Goal: Task Accomplishment & Management: Use online tool/utility

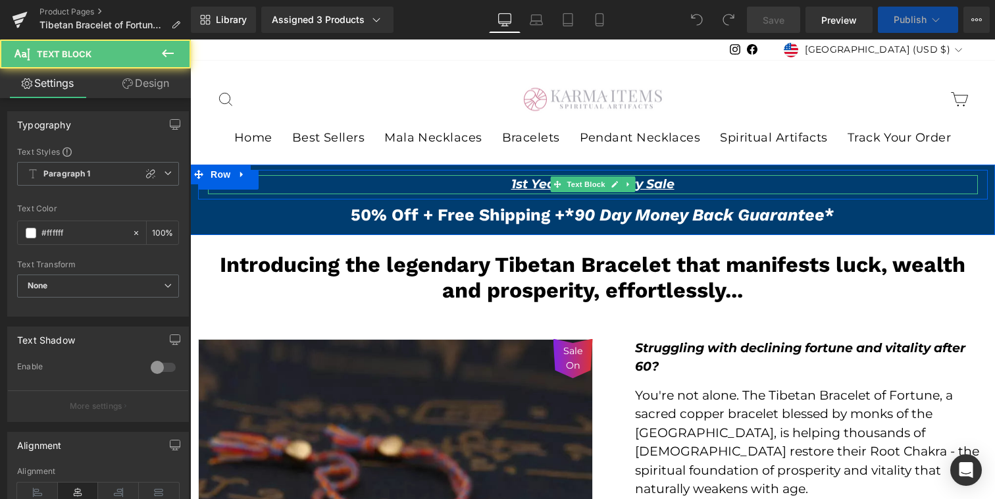
click at [522, 187] on icon "1st Year Anniversary Sale" at bounding box center [592, 183] width 163 height 15
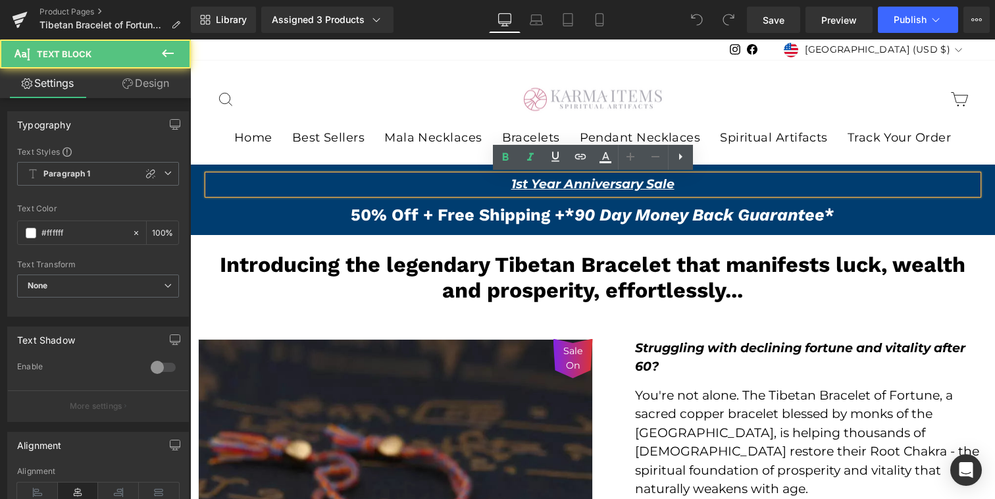
click at [512, 187] on icon "1st Year Anniversary Sale" at bounding box center [592, 183] width 163 height 15
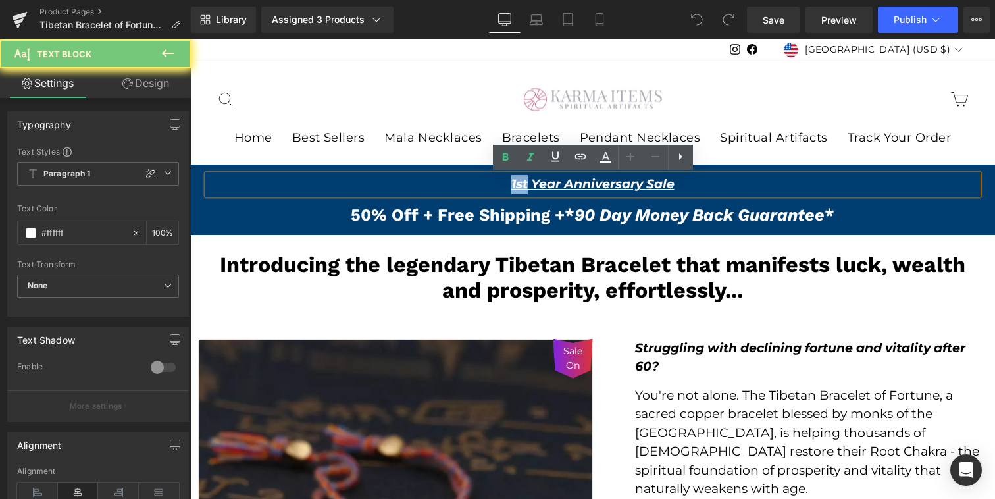
click at [512, 187] on icon "1st Year Anniversary Sale" at bounding box center [592, 183] width 163 height 15
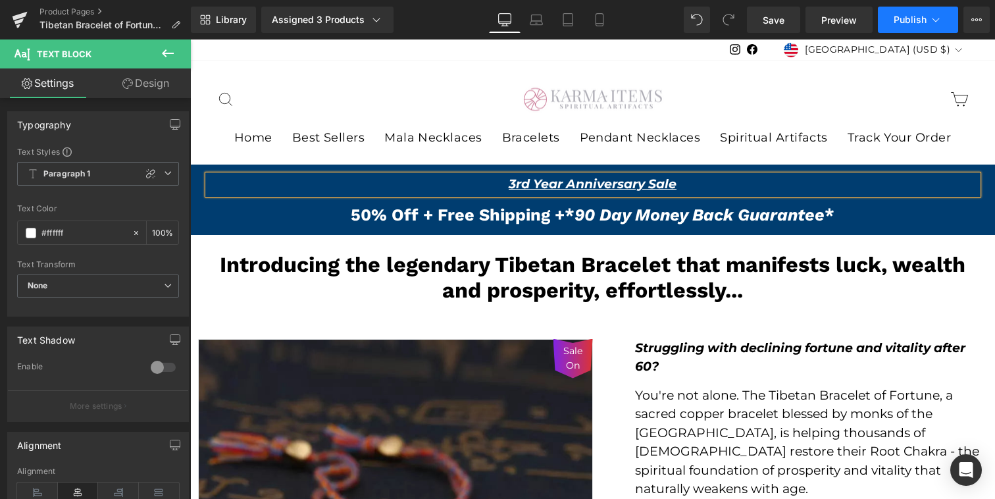
click at [923, 12] on button "Publish" at bounding box center [917, 20] width 80 height 26
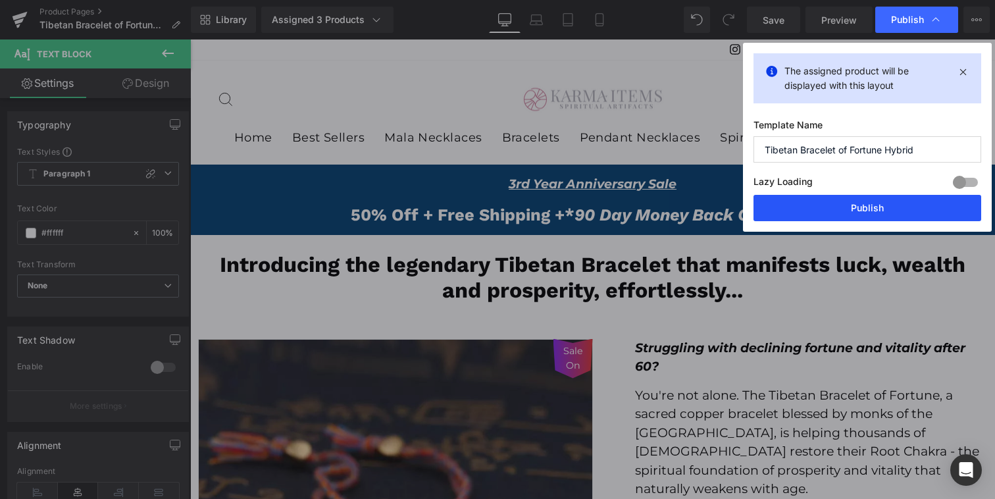
click at [888, 203] on button "Publish" at bounding box center [867, 208] width 228 height 26
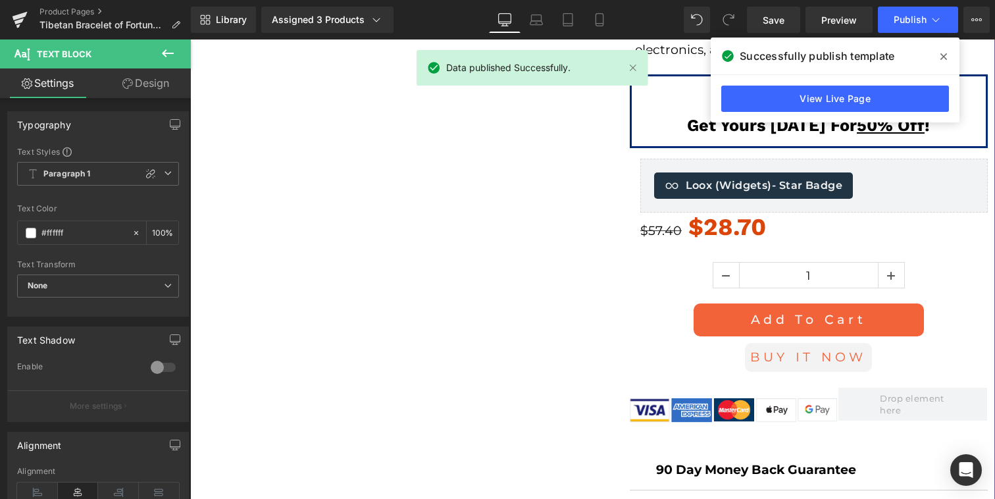
scroll to position [1333, 0]
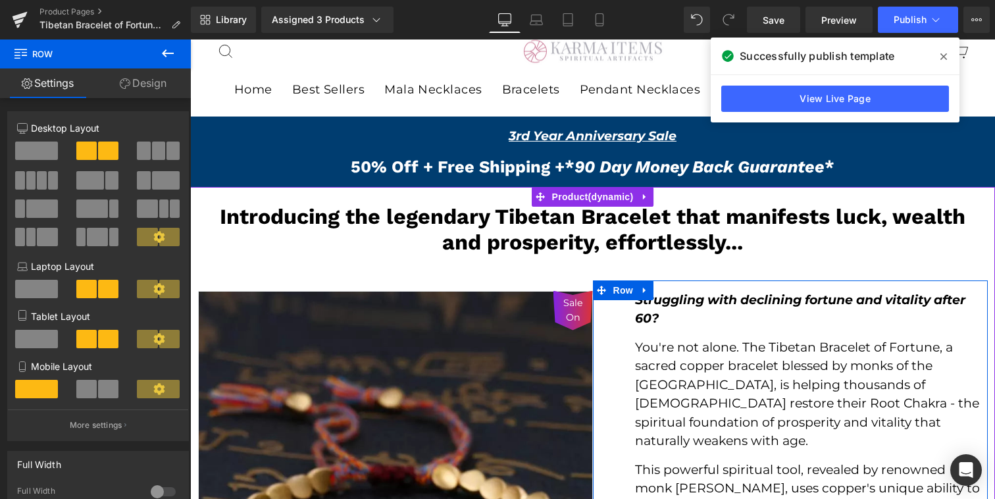
scroll to position [0, 0]
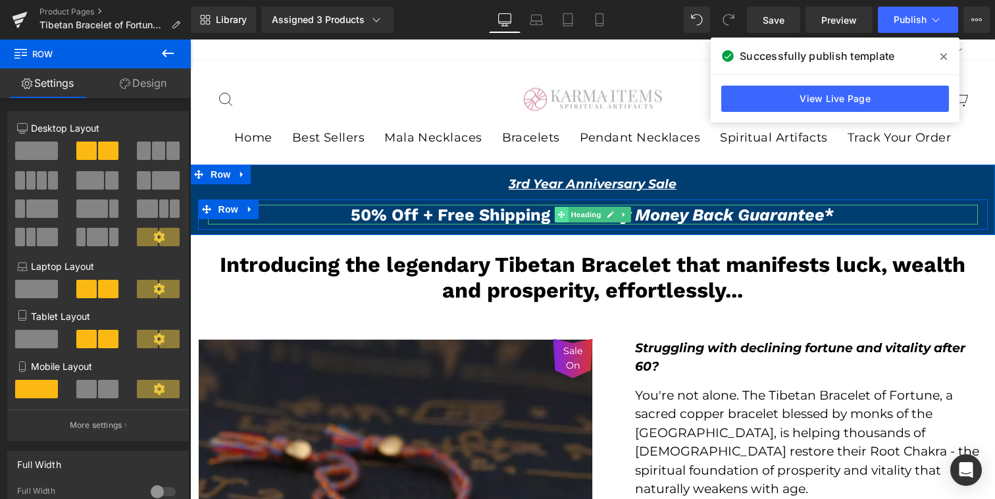
click at [560, 207] on span at bounding box center [561, 215] width 14 height 16
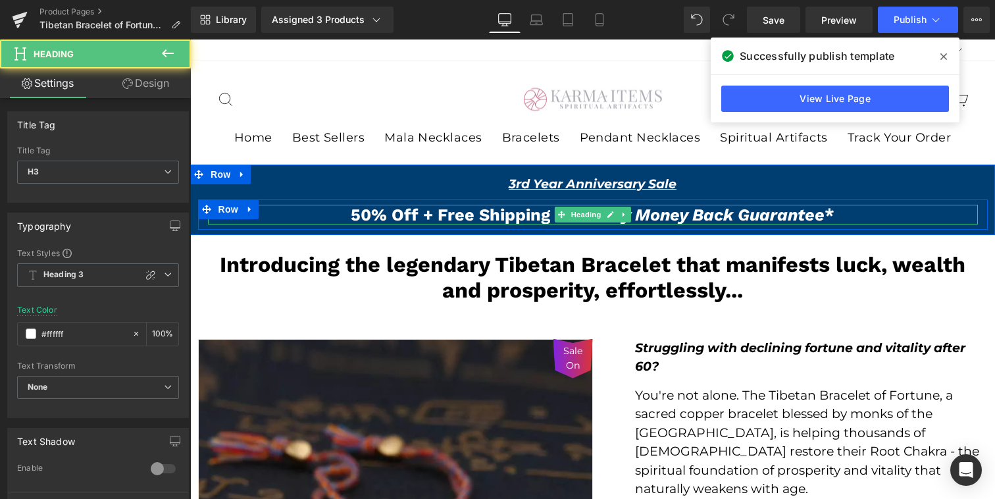
click at [367, 212] on span "50% Off + Free Shipping +" at bounding box center [458, 215] width 214 height 20
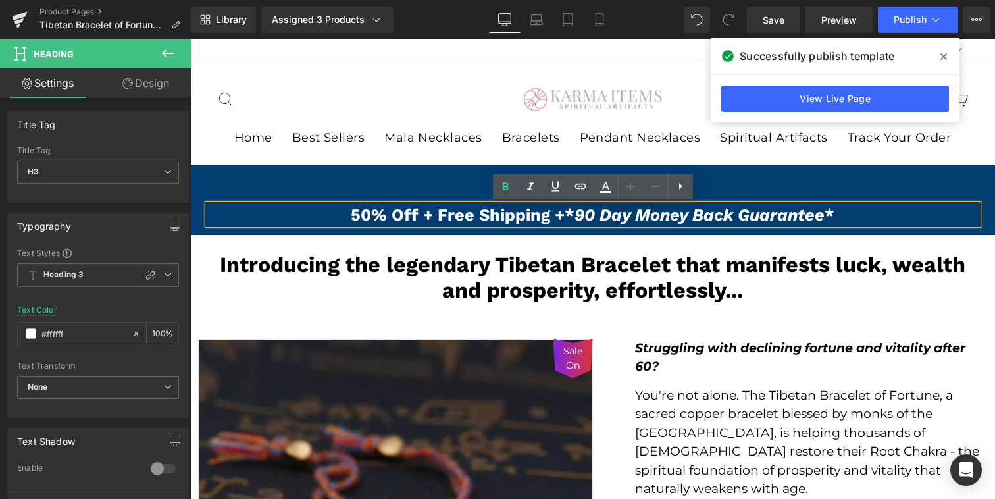
click at [371, 217] on span "50% Off + Free Shipping +" at bounding box center [458, 215] width 214 height 20
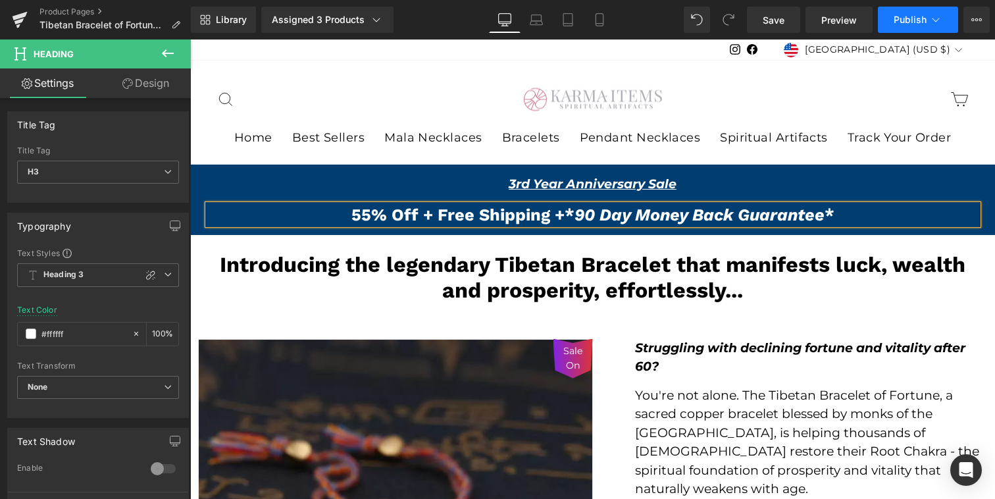
click at [908, 16] on span "Publish" at bounding box center [909, 19] width 33 height 11
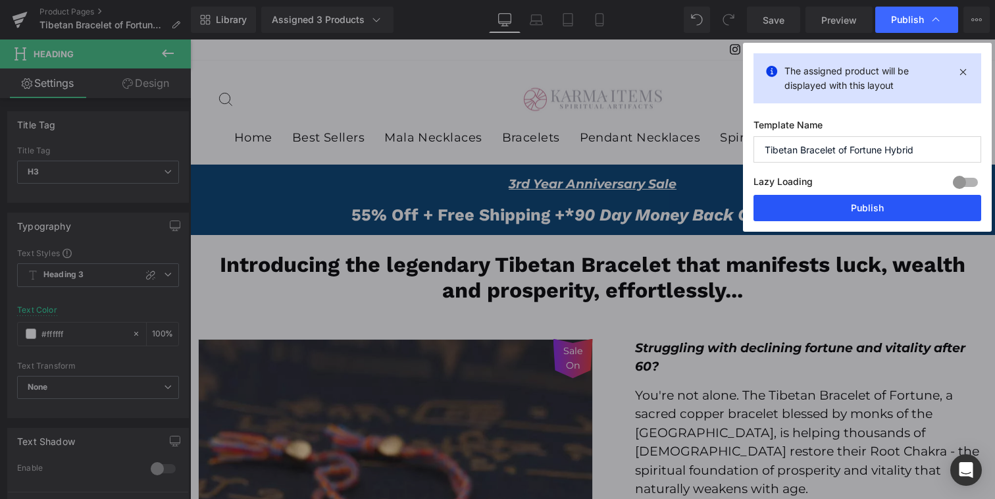
click at [866, 213] on button "Publish" at bounding box center [867, 208] width 228 height 26
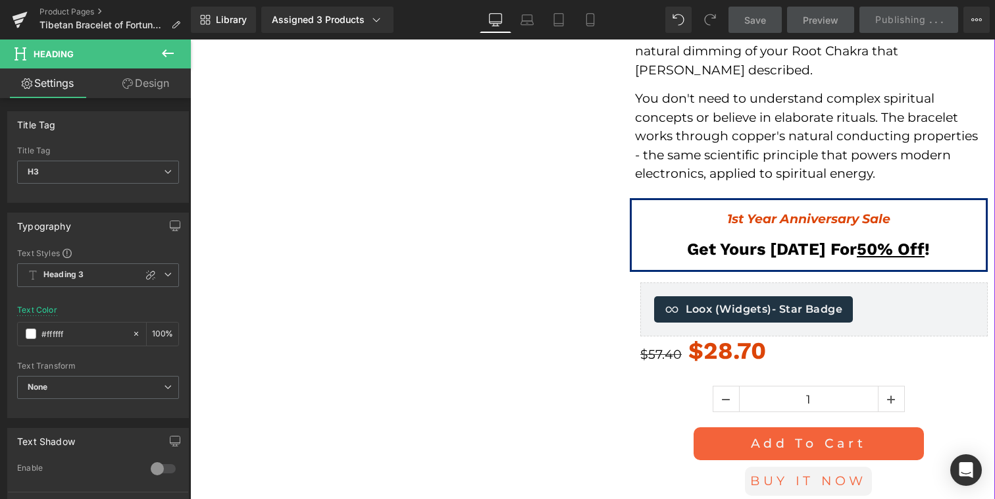
scroll to position [1212, 0]
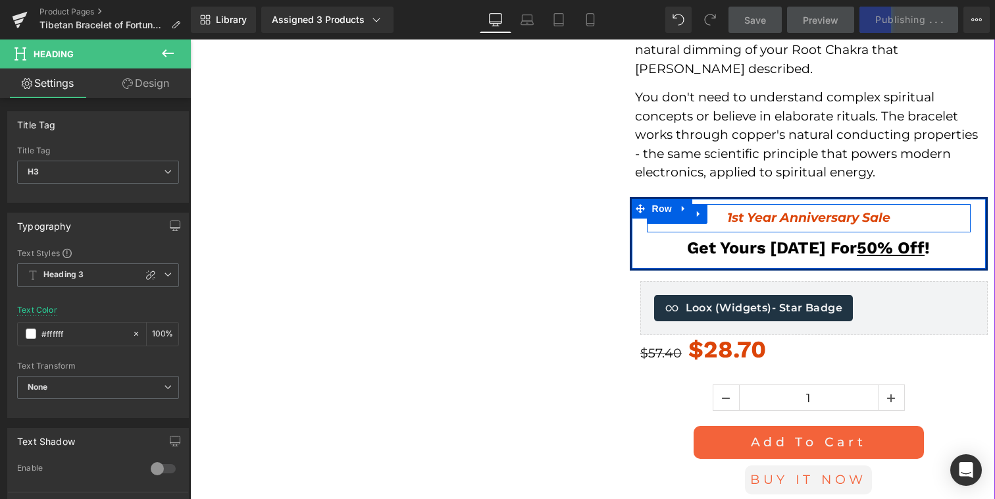
click at [727, 218] on strong "1st Year Anniversary Sale" at bounding box center [808, 217] width 163 height 15
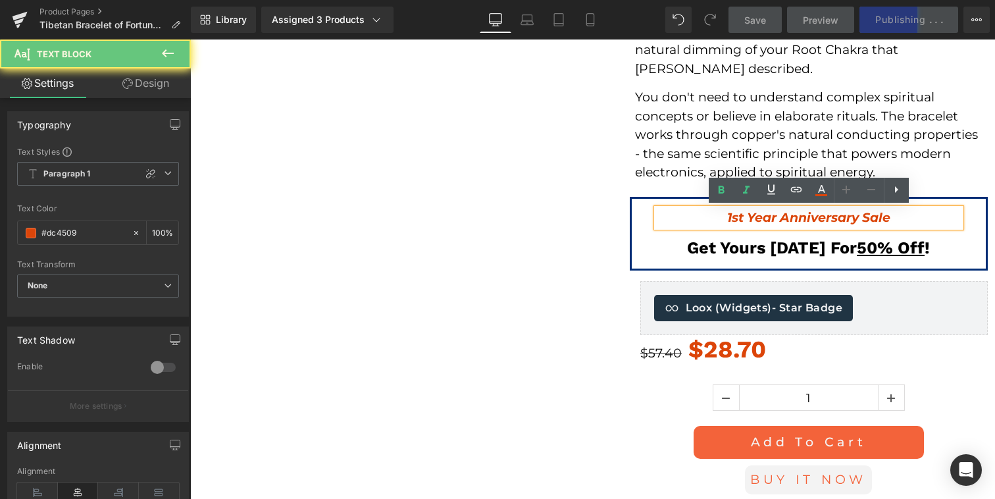
click at [733, 218] on strong "1st Year Anniversary Sale" at bounding box center [808, 217] width 163 height 15
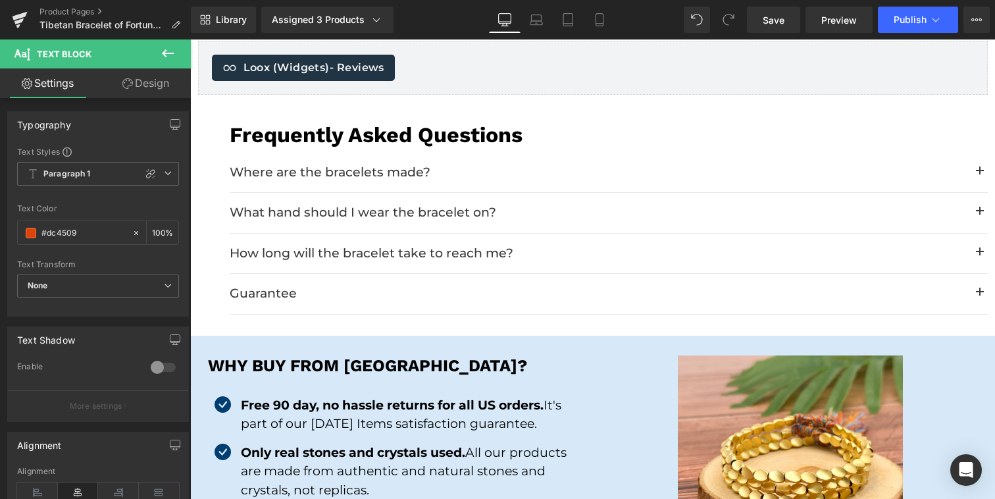
scroll to position [4165, 0]
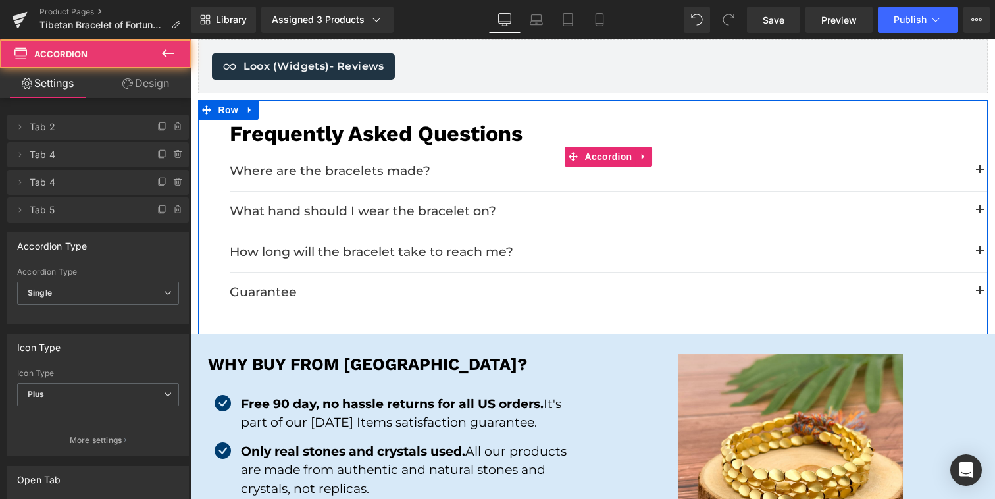
click at [979, 295] on span "button" at bounding box center [979, 295] width 0 height 0
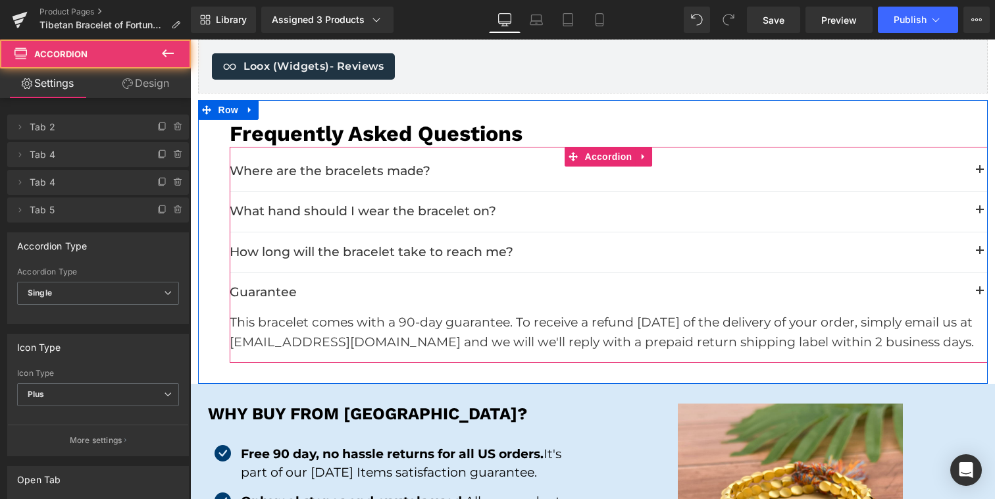
click at [979, 295] on span "button" at bounding box center [979, 295] width 0 height 0
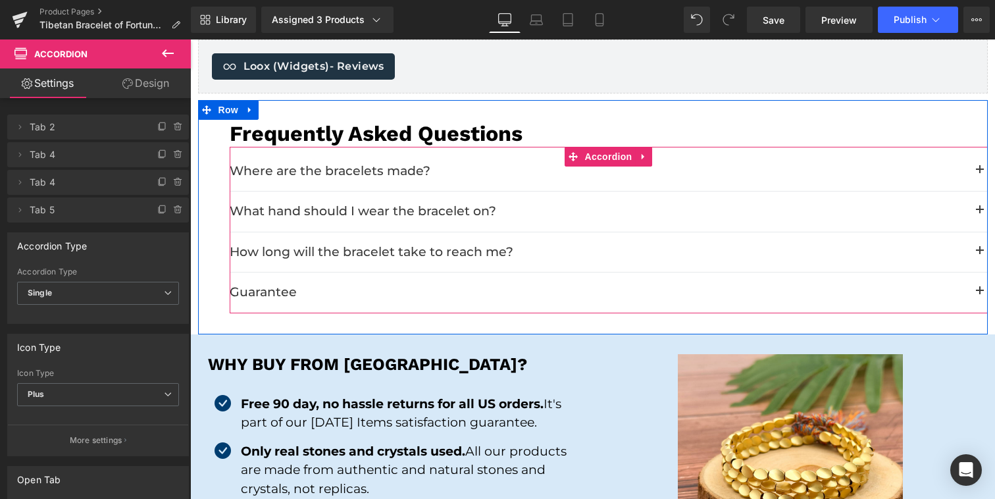
click at [977, 250] on button "button" at bounding box center [979, 251] width 16 height 16
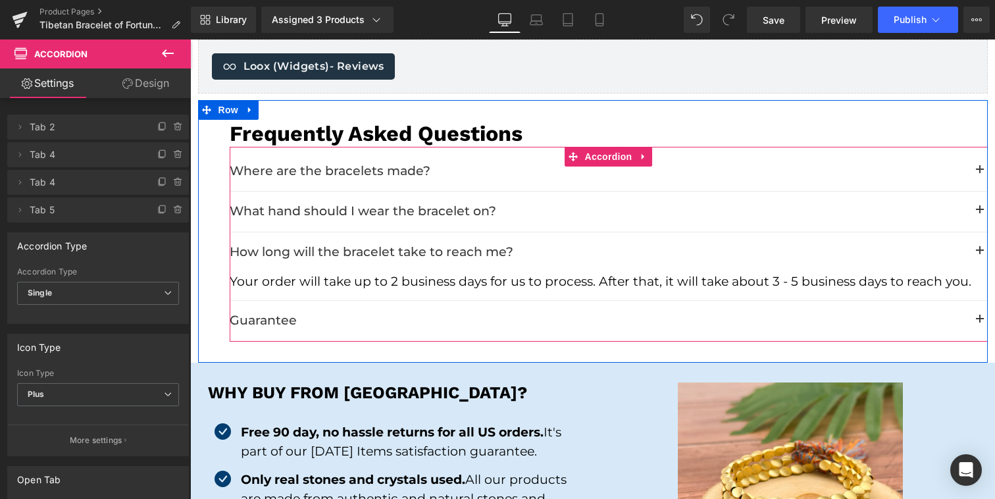
click at [977, 250] on button "button" at bounding box center [979, 251] width 16 height 16
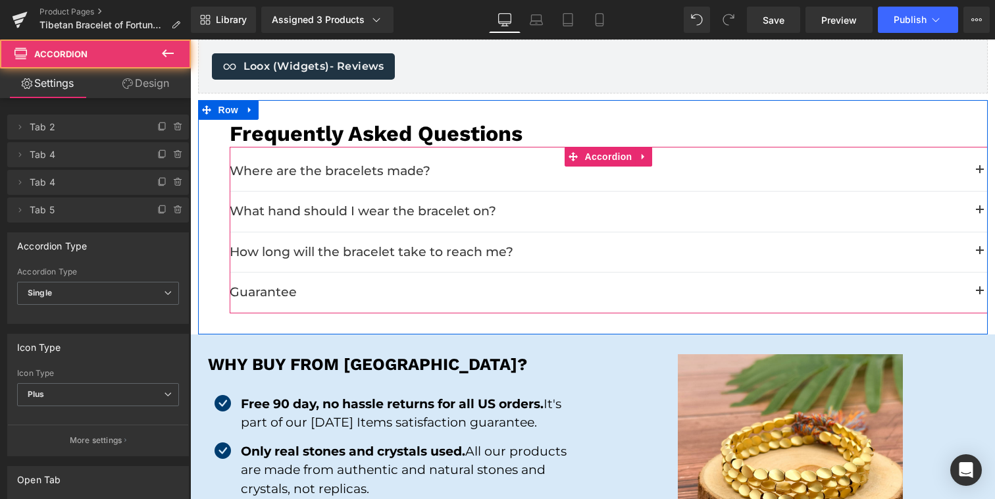
click at [974, 206] on button "button" at bounding box center [979, 210] width 16 height 16
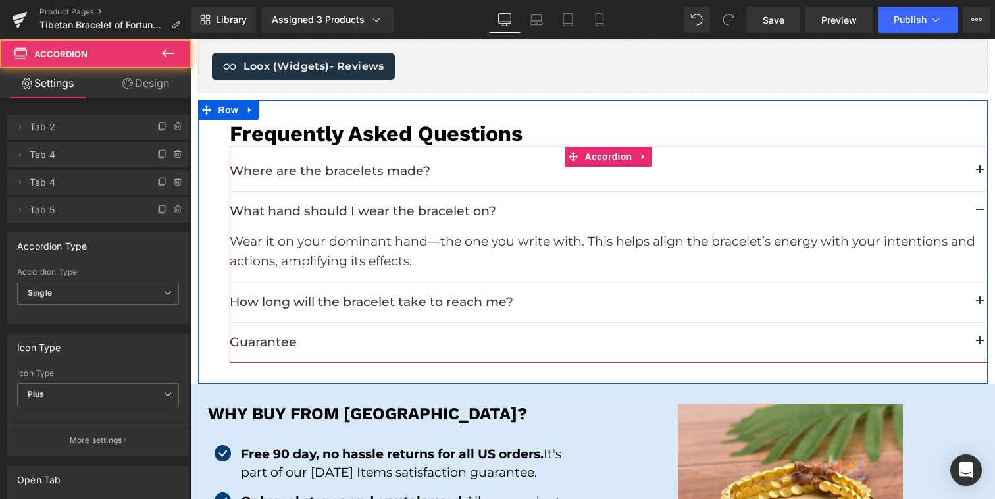
click at [974, 206] on button "button" at bounding box center [979, 210] width 16 height 16
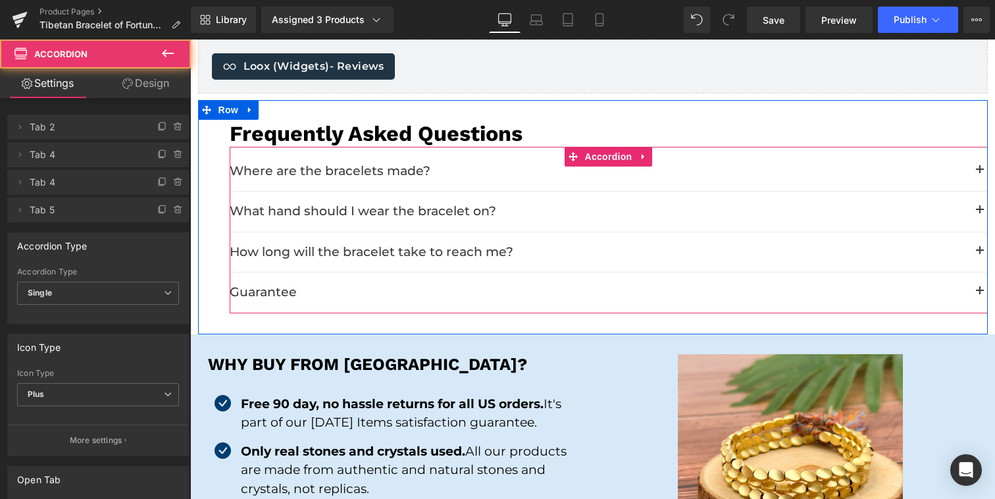
click at [974, 173] on button "button" at bounding box center [979, 170] width 16 height 16
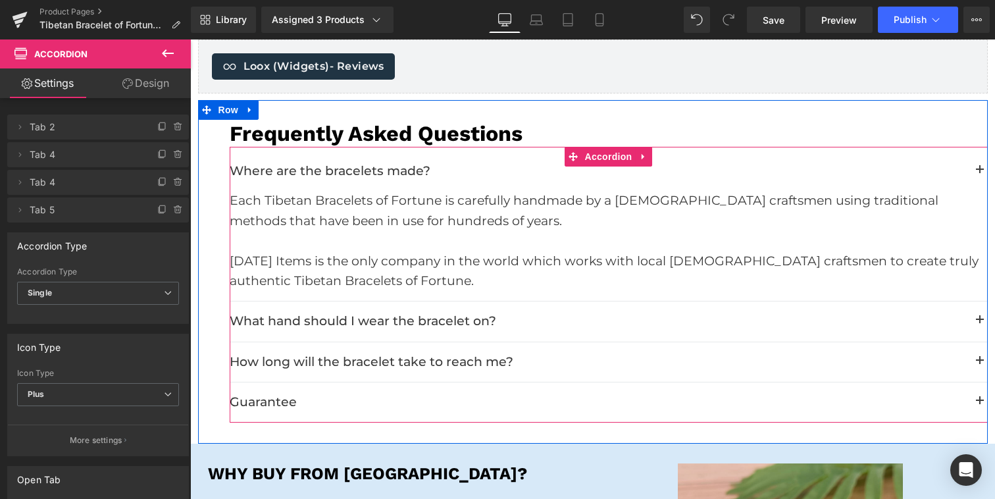
click at [974, 173] on button "button" at bounding box center [979, 170] width 16 height 16
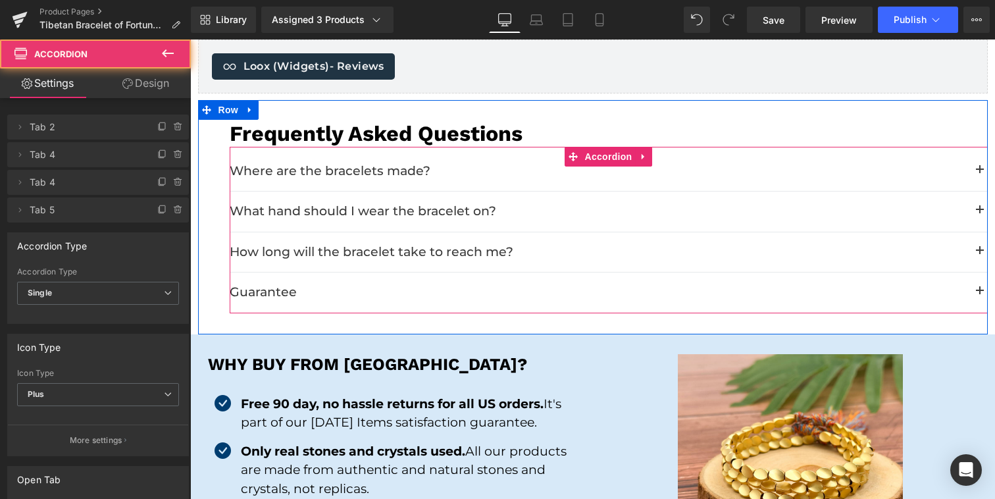
click at [979, 214] on span "button" at bounding box center [979, 214] width 0 height 0
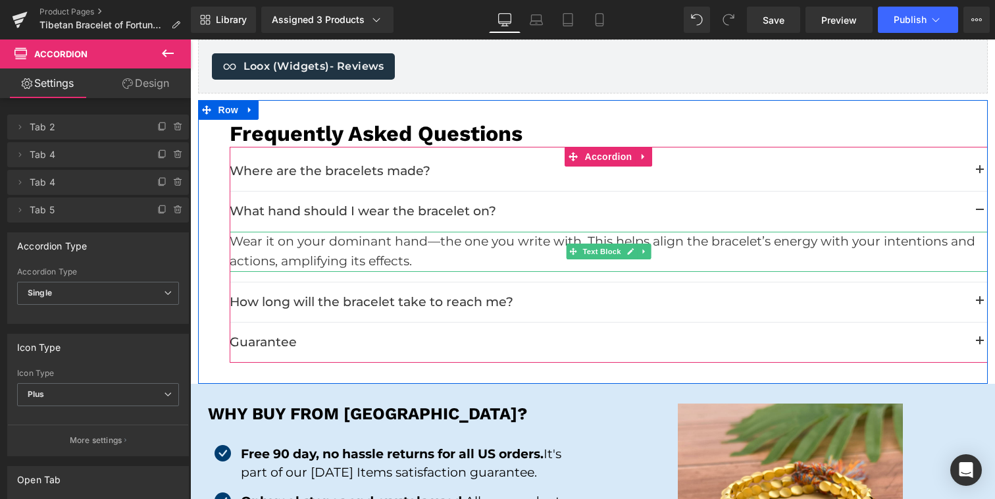
click at [440, 235] on p "Wear it on your dominant hand—the one you write with. This helps align the brac…" at bounding box center [609, 252] width 758 height 40
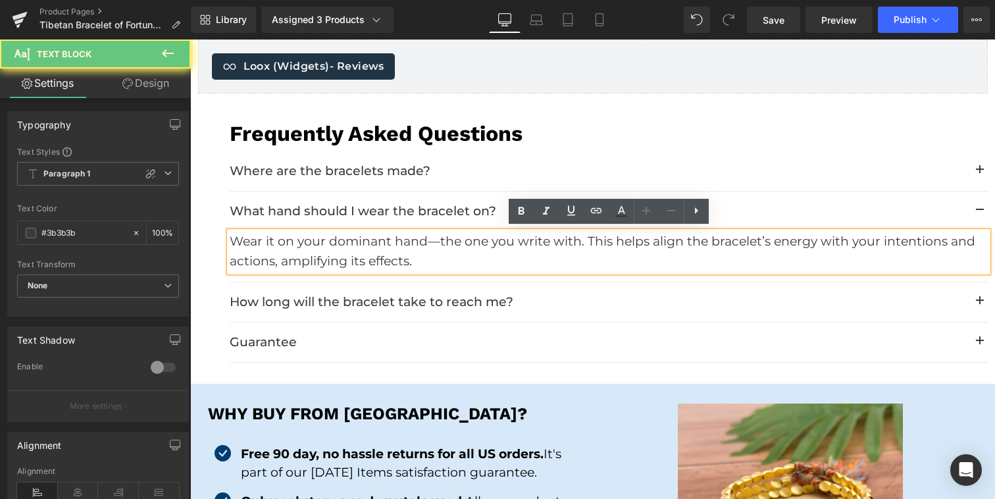
click at [436, 239] on p "Wear it on your dominant hand—the one you write with. This helps align the brac…" at bounding box center [609, 252] width 758 height 40
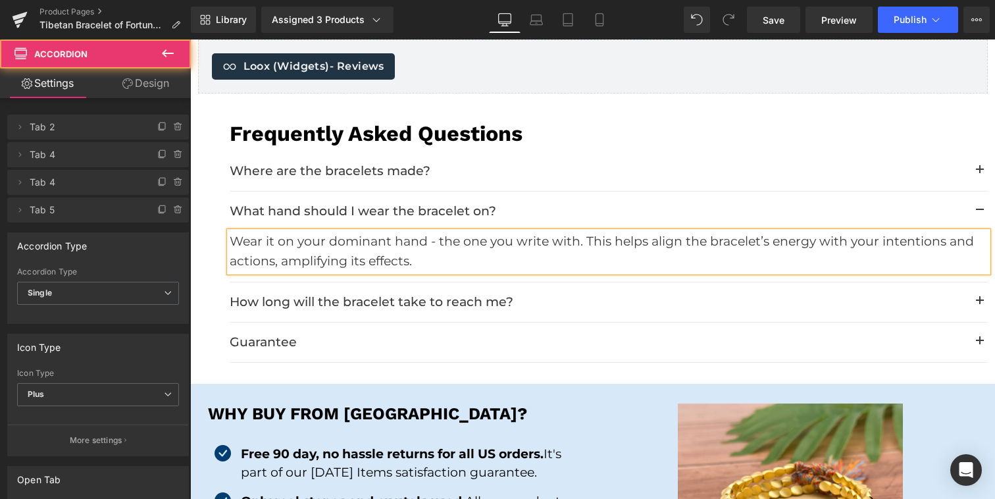
click at [978, 212] on button "button" at bounding box center [979, 210] width 16 height 16
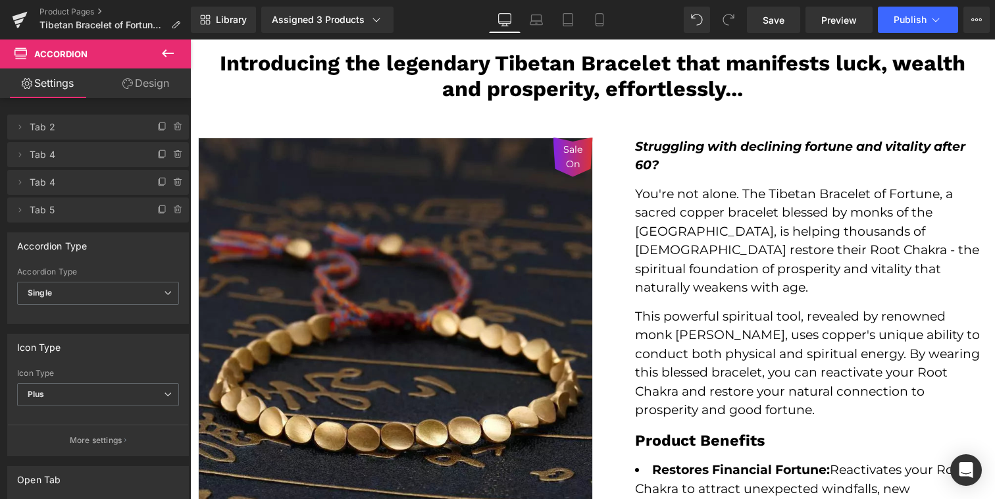
scroll to position [28, 0]
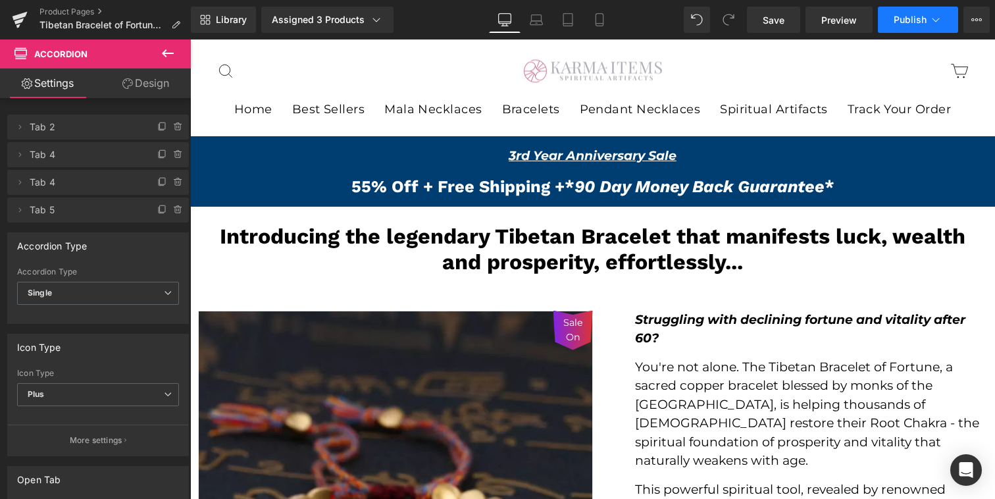
click at [916, 21] on span "Publish" at bounding box center [909, 19] width 33 height 11
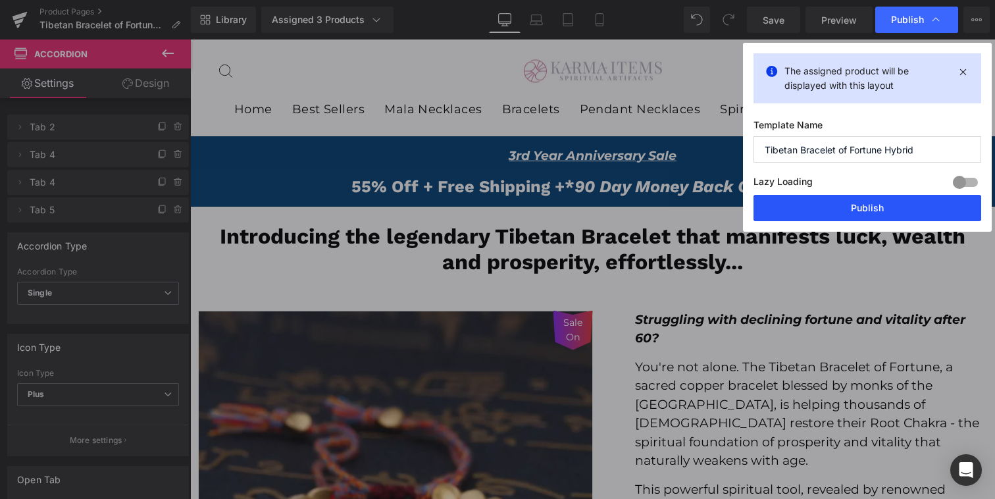
click at [873, 206] on button "Publish" at bounding box center [867, 208] width 228 height 26
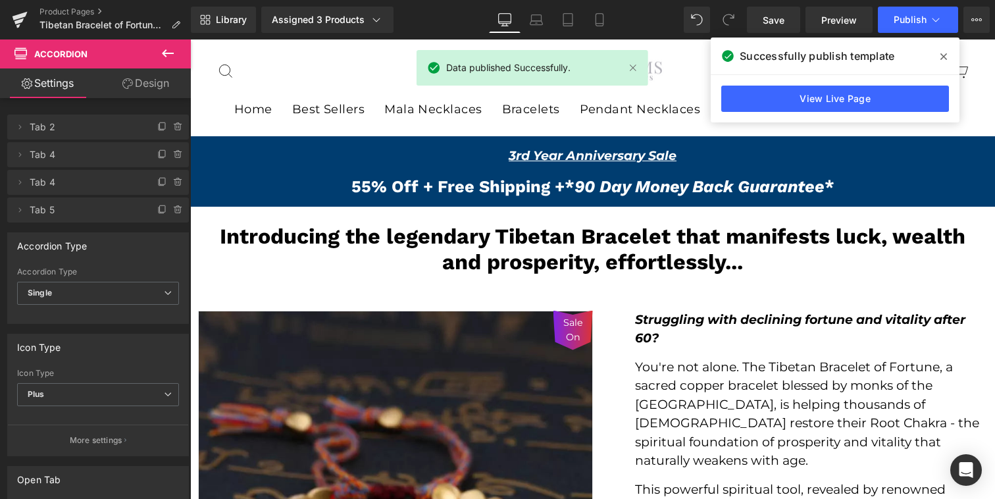
click at [944, 63] on span at bounding box center [943, 56] width 21 height 21
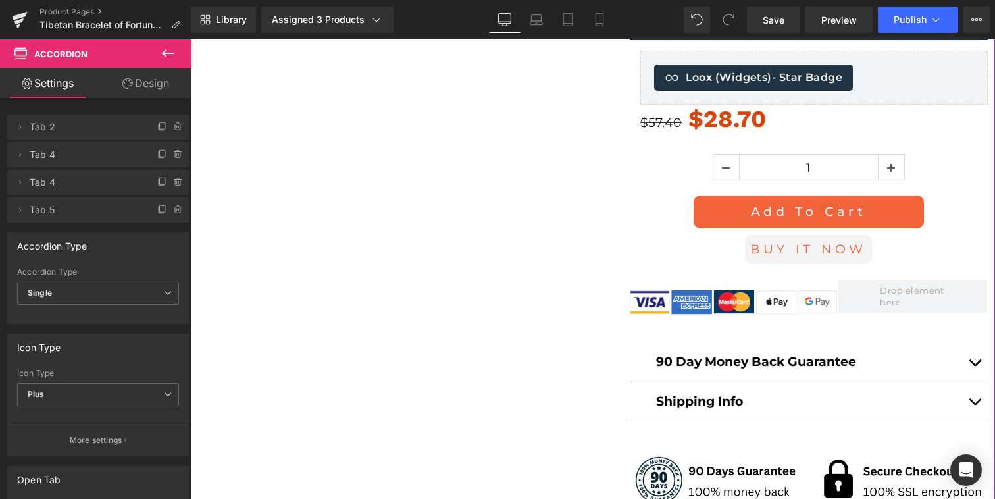
scroll to position [1433, 0]
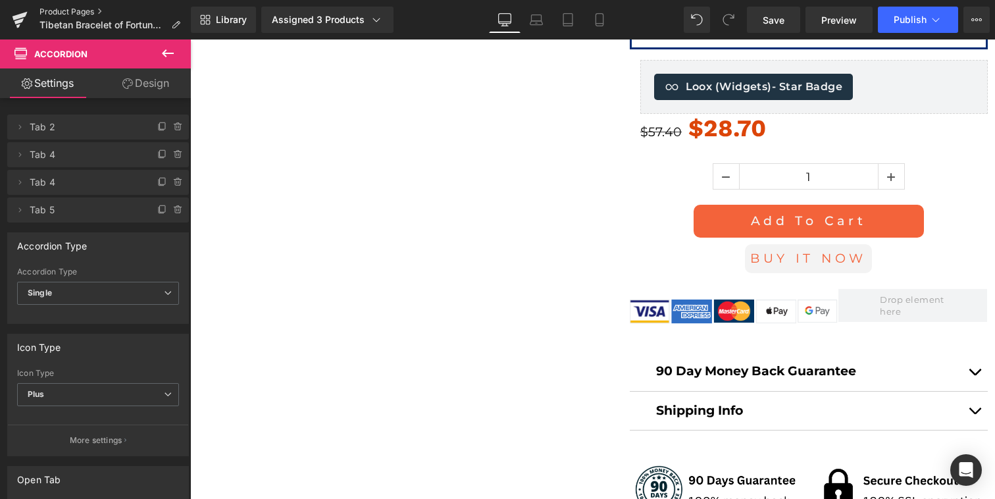
click at [68, 14] on link "Product Pages" at bounding box center [114, 12] width 151 height 11
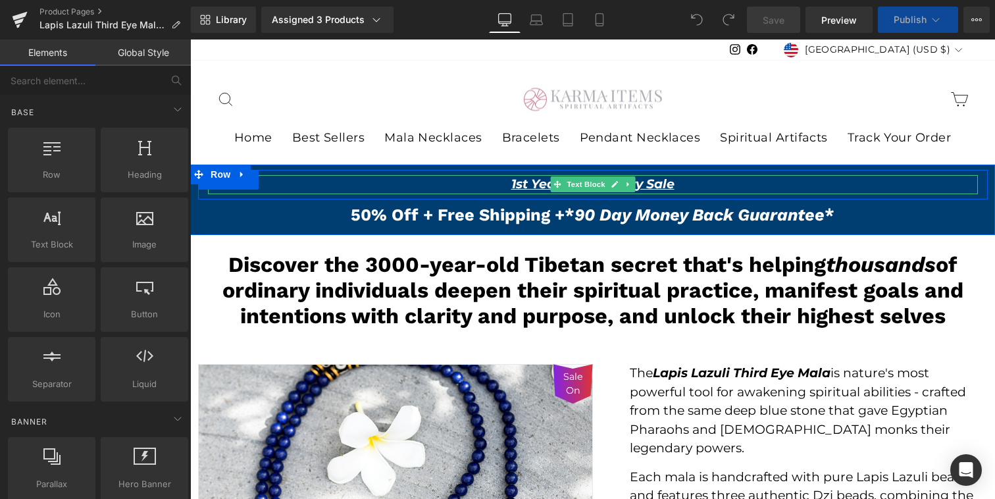
click at [528, 186] on icon "1st Year Anniversary Sale" at bounding box center [592, 183] width 163 height 15
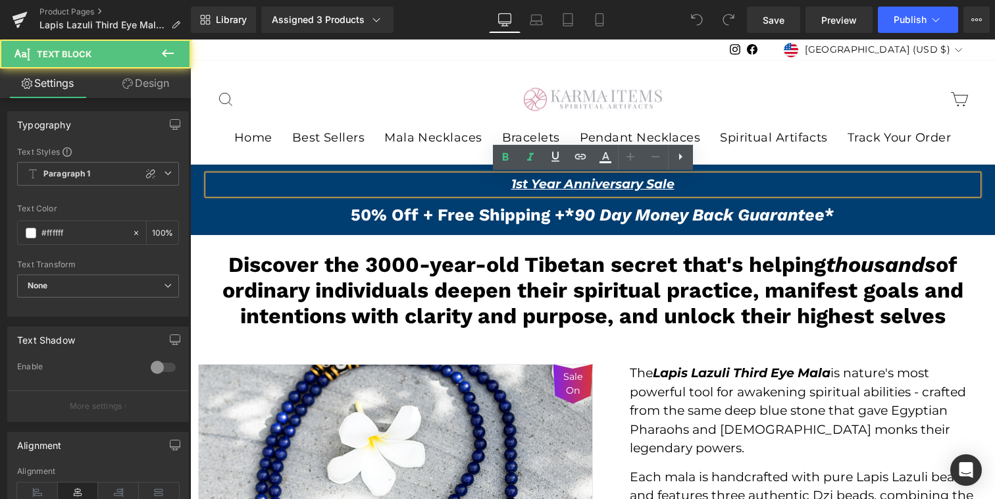
click at [513, 186] on icon "1st Year Anniversary Sale" at bounding box center [592, 183] width 163 height 15
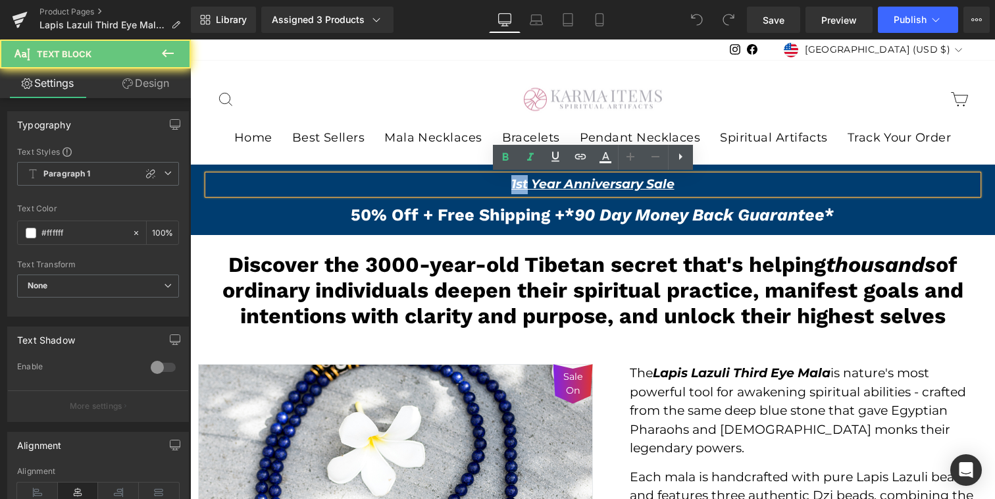
click at [513, 186] on icon "1st Year Anniversary Sale" at bounding box center [592, 183] width 163 height 15
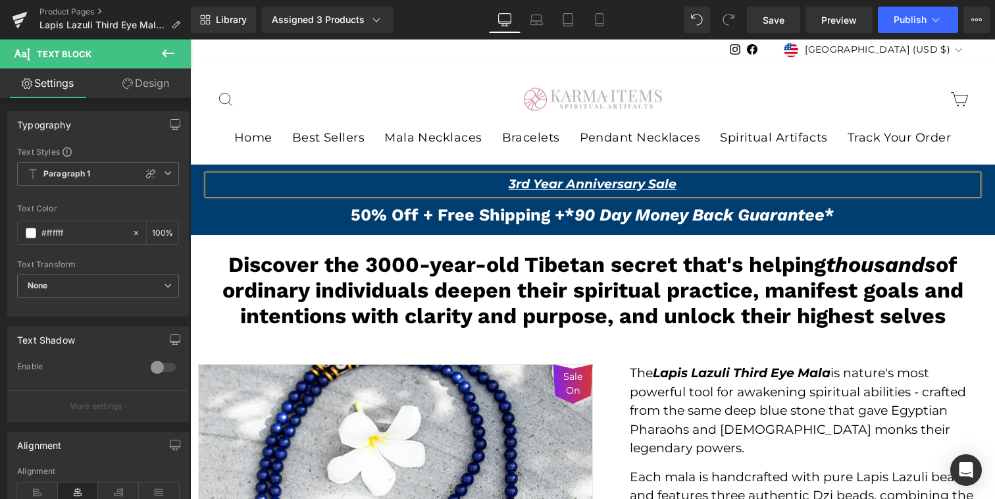
click at [374, 209] on span "50% Off + Free Shipping +" at bounding box center [458, 215] width 214 height 20
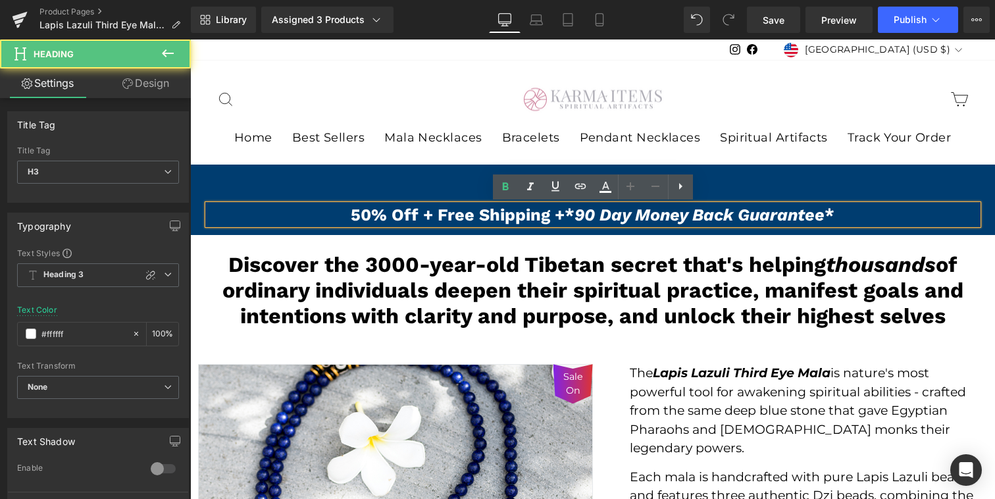
click at [369, 210] on span "50% Off + Free Shipping +" at bounding box center [458, 215] width 214 height 20
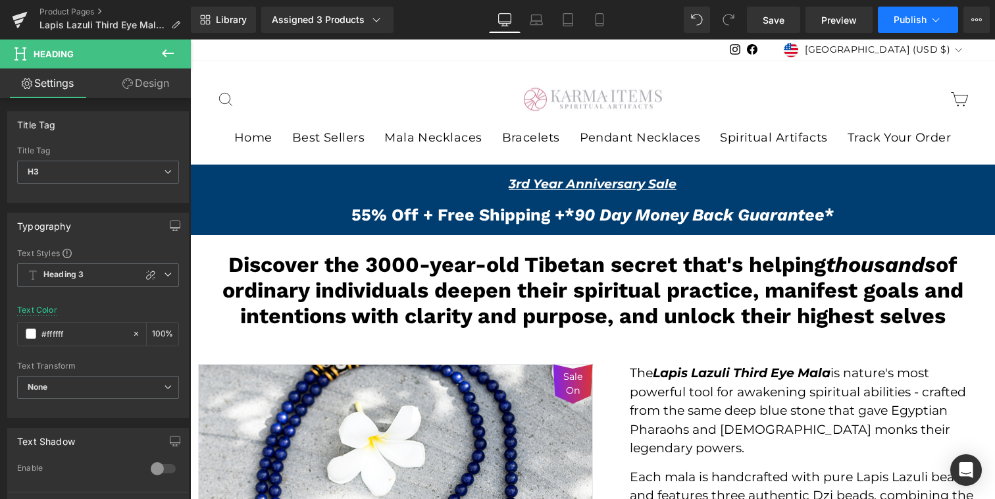
click at [901, 21] on span "Publish" at bounding box center [909, 19] width 33 height 11
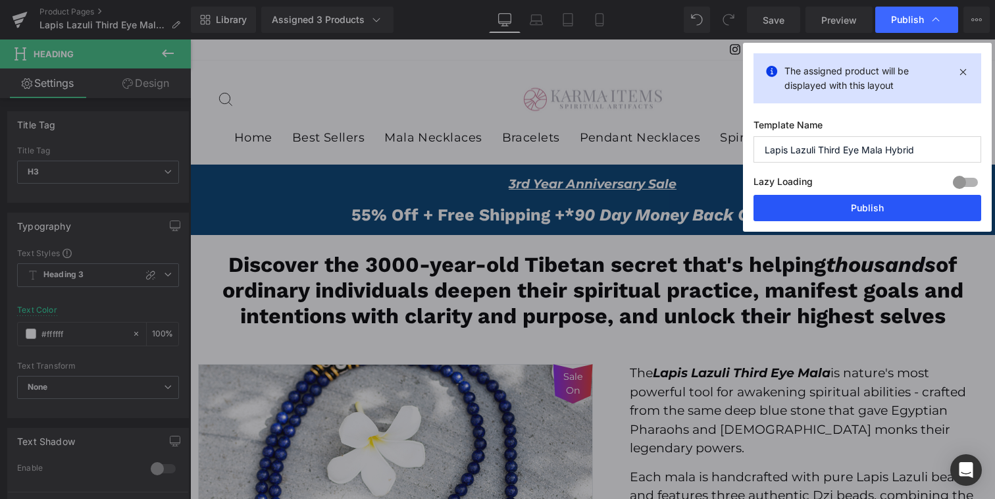
click at [824, 209] on button "Publish" at bounding box center [867, 208] width 228 height 26
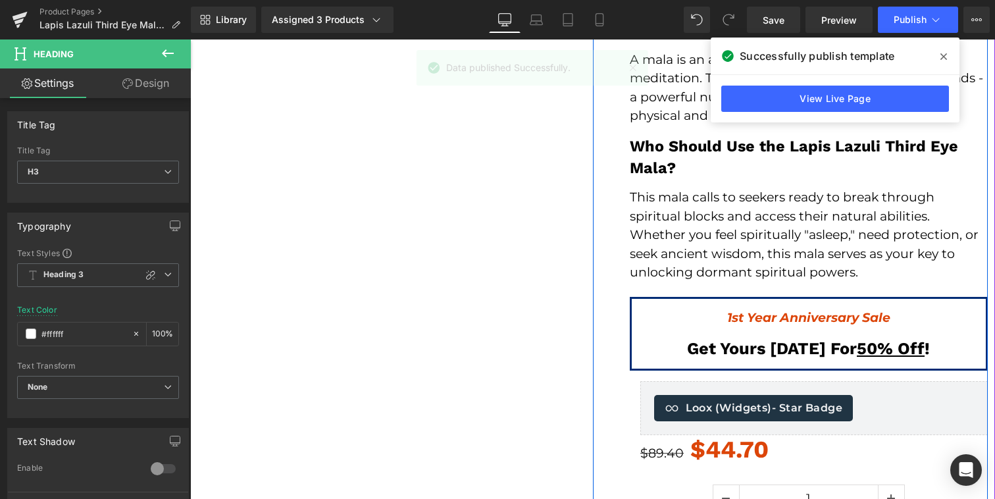
scroll to position [860, 0]
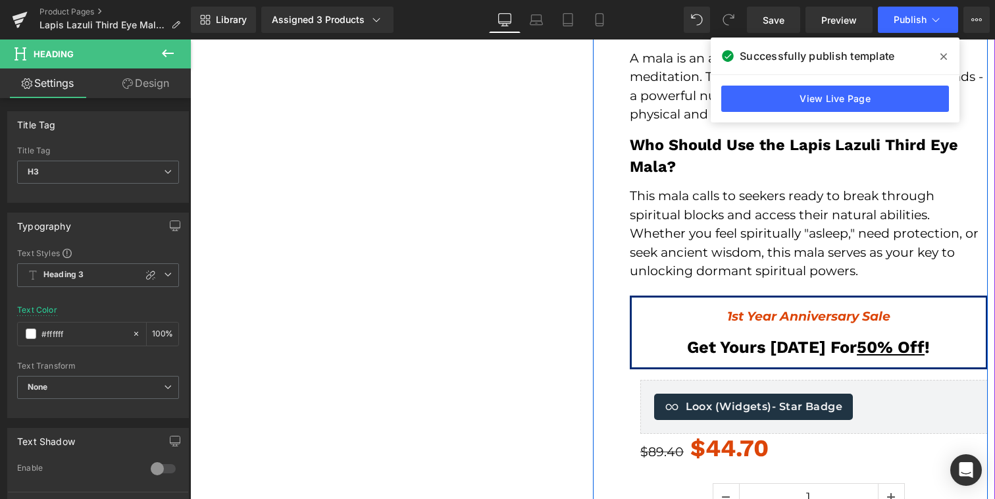
click at [733, 308] on strong "1st Year Anniversary Sale" at bounding box center [808, 315] width 163 height 15
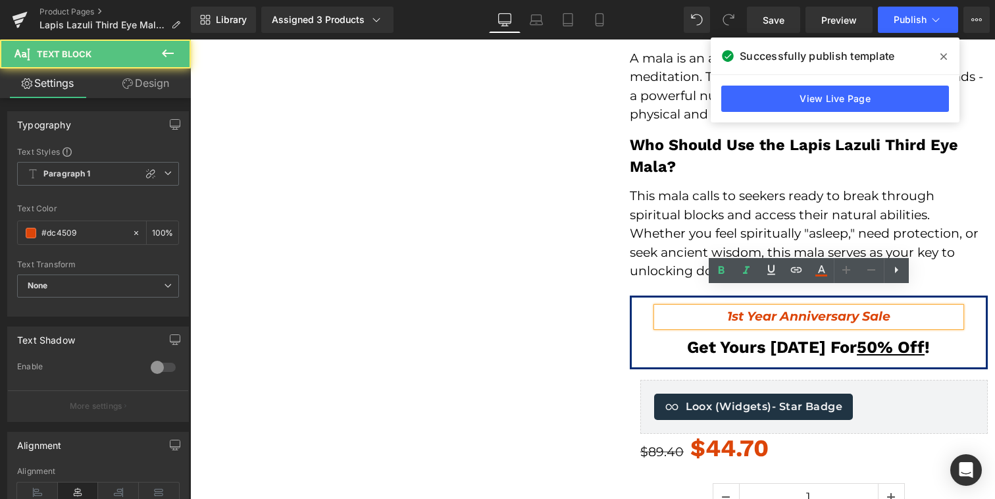
click at [724, 307] on p "1st Year Anniversary Sale" at bounding box center [808, 316] width 304 height 19
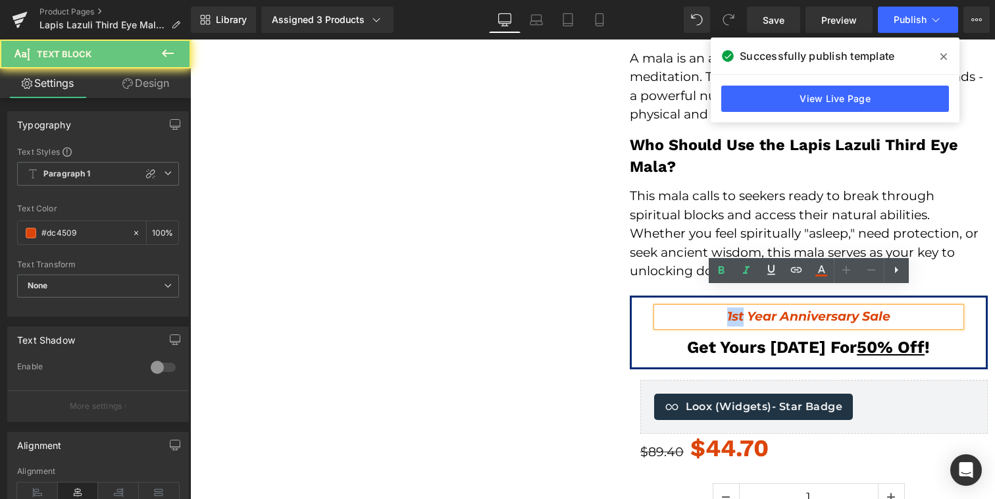
click at [724, 307] on p "1st Year Anniversary Sale" at bounding box center [808, 316] width 304 height 19
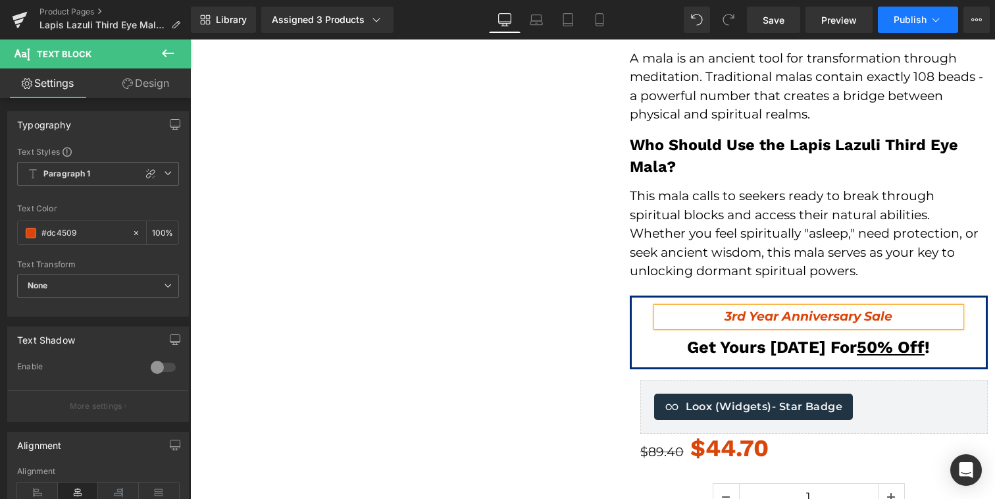
click at [935, 15] on icon at bounding box center [935, 19] width 13 height 13
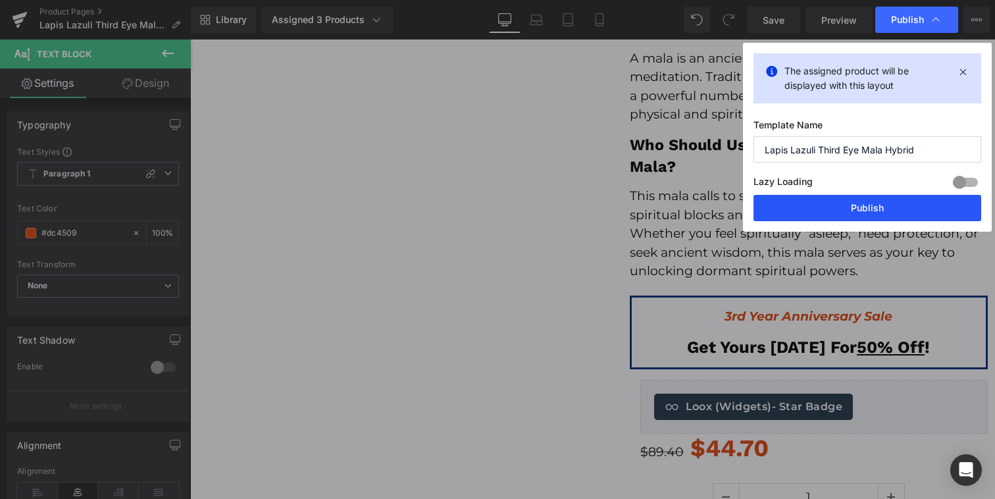
click at [887, 208] on button "Publish" at bounding box center [867, 208] width 228 height 26
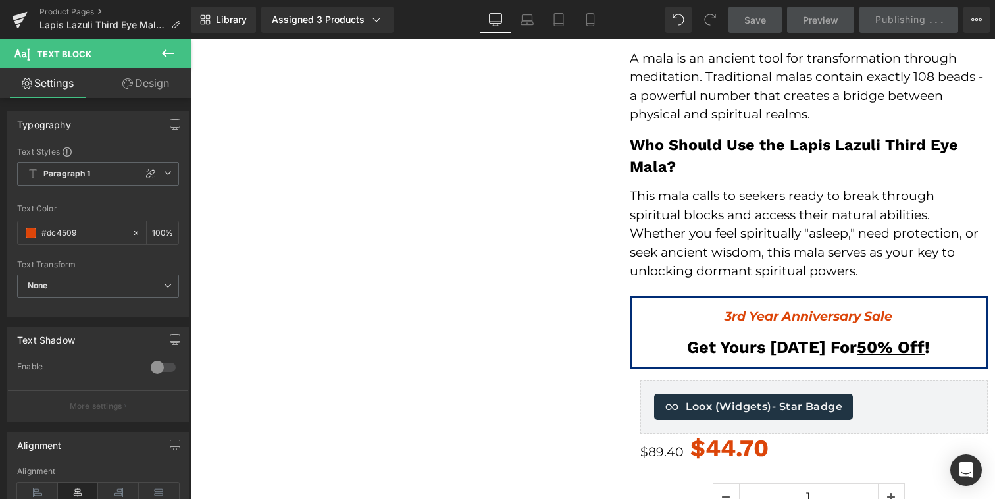
click at [862, 337] on u "50% Off" at bounding box center [890, 347] width 68 height 20
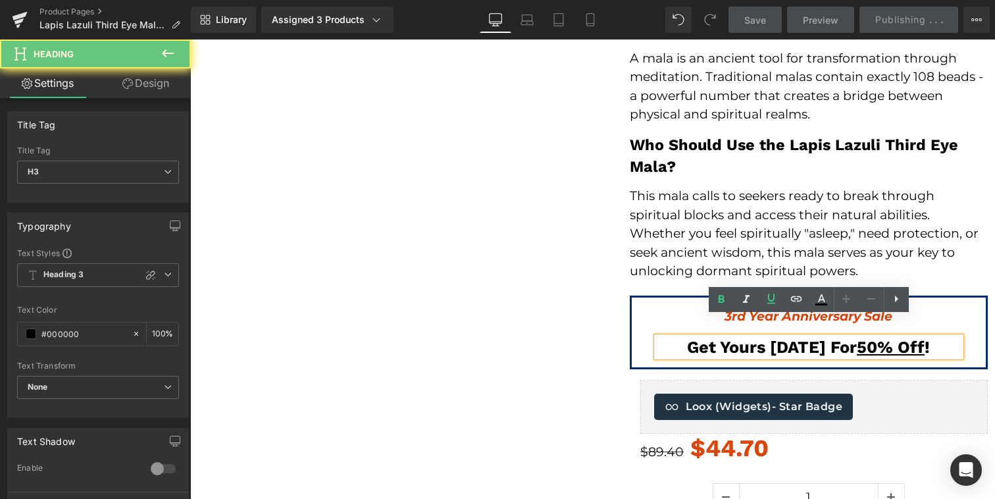
click at [865, 337] on u "50% Off" at bounding box center [890, 347] width 68 height 20
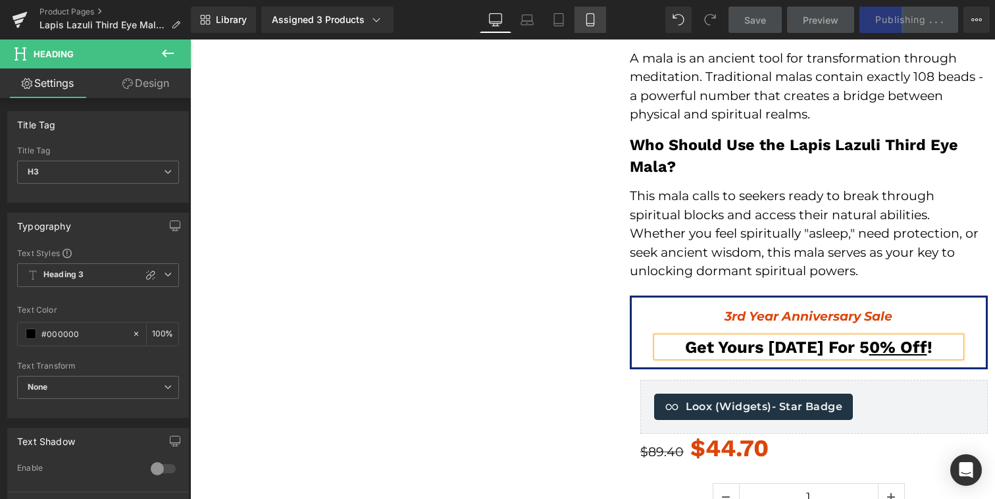
click at [586, 21] on icon at bounding box center [589, 20] width 7 height 12
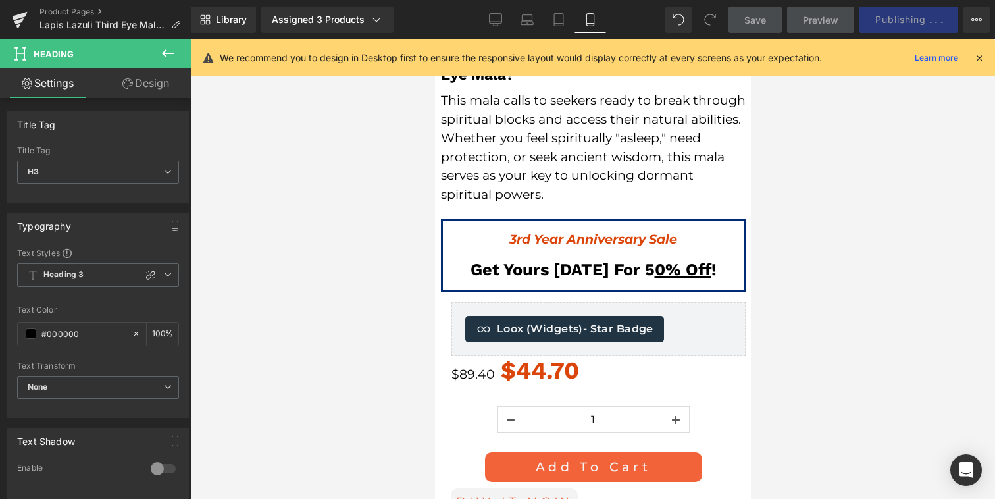
scroll to position [1508, 0]
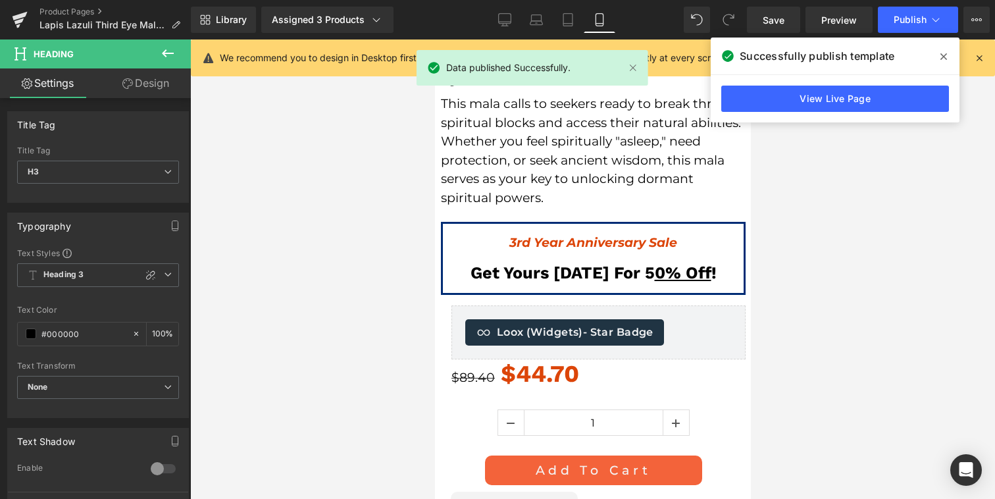
click at [434, 39] on div at bounding box center [434, 39] width 0 height 0
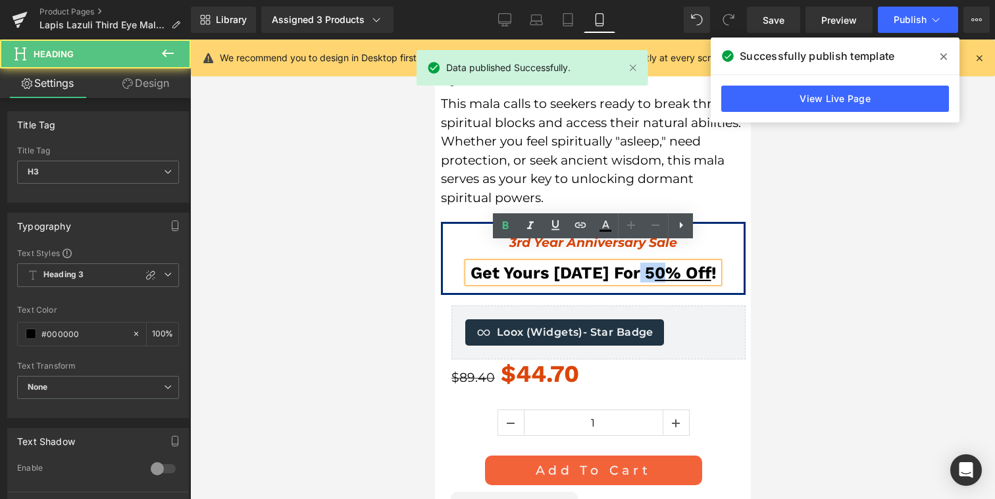
drag, startPoint x: 639, startPoint y: 249, endPoint x: 654, endPoint y: 247, distance: 15.4
click at [655, 262] on h3 "Get Yours [DATE] For 5 0% Off !" at bounding box center [592, 272] width 251 height 20
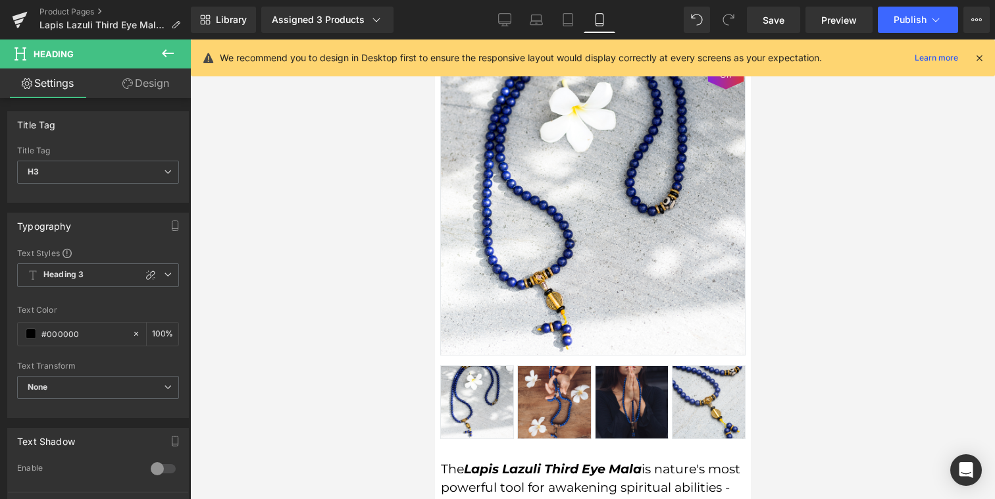
scroll to position [0, 0]
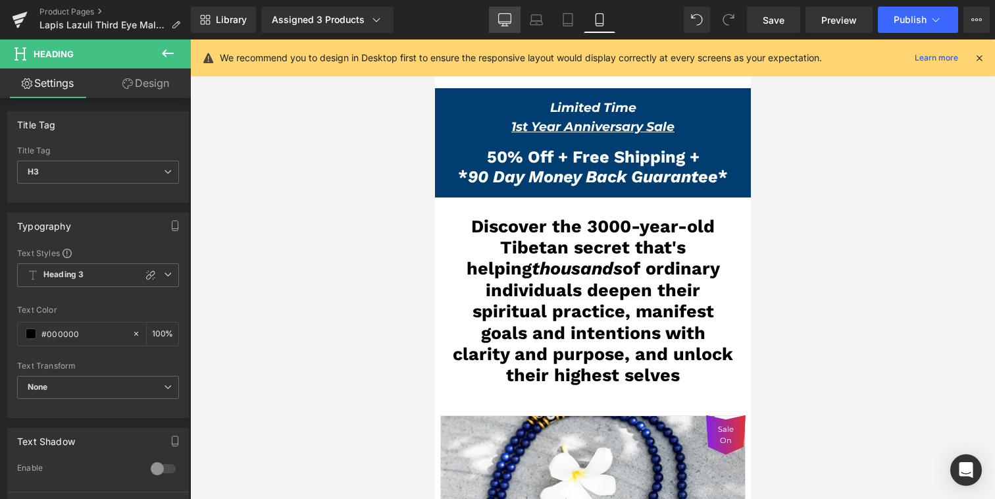
click at [508, 23] on icon at bounding box center [505, 19] width 12 height 10
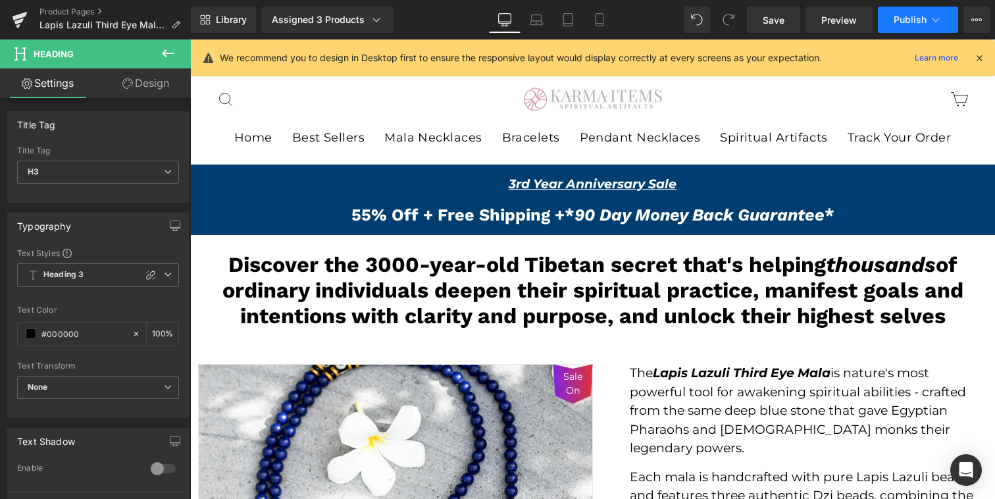
click at [880, 24] on button "Publish" at bounding box center [917, 20] width 80 height 26
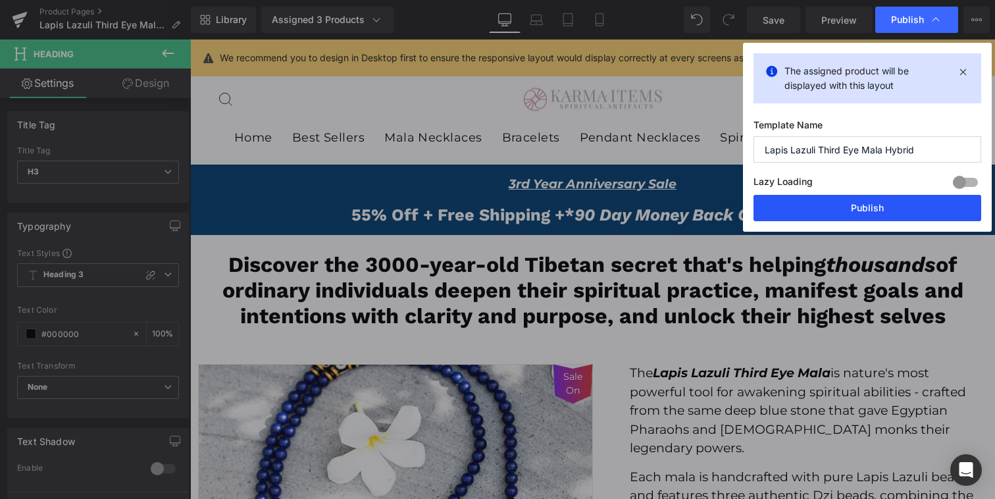
drag, startPoint x: 815, startPoint y: 207, endPoint x: 624, endPoint y: 168, distance: 194.8
click at [815, 207] on button "Publish" at bounding box center [867, 208] width 228 height 26
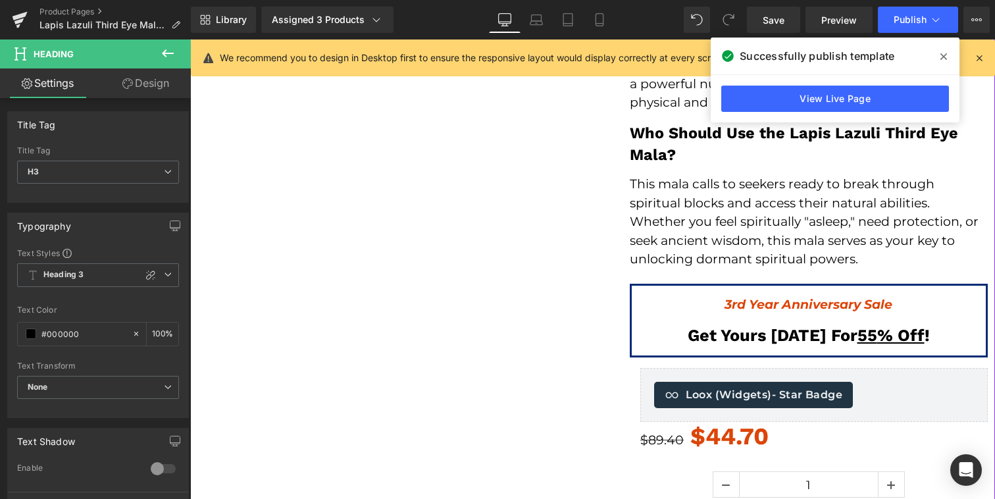
scroll to position [887, 0]
